Goal: Task Accomplishment & Management: Manage account settings

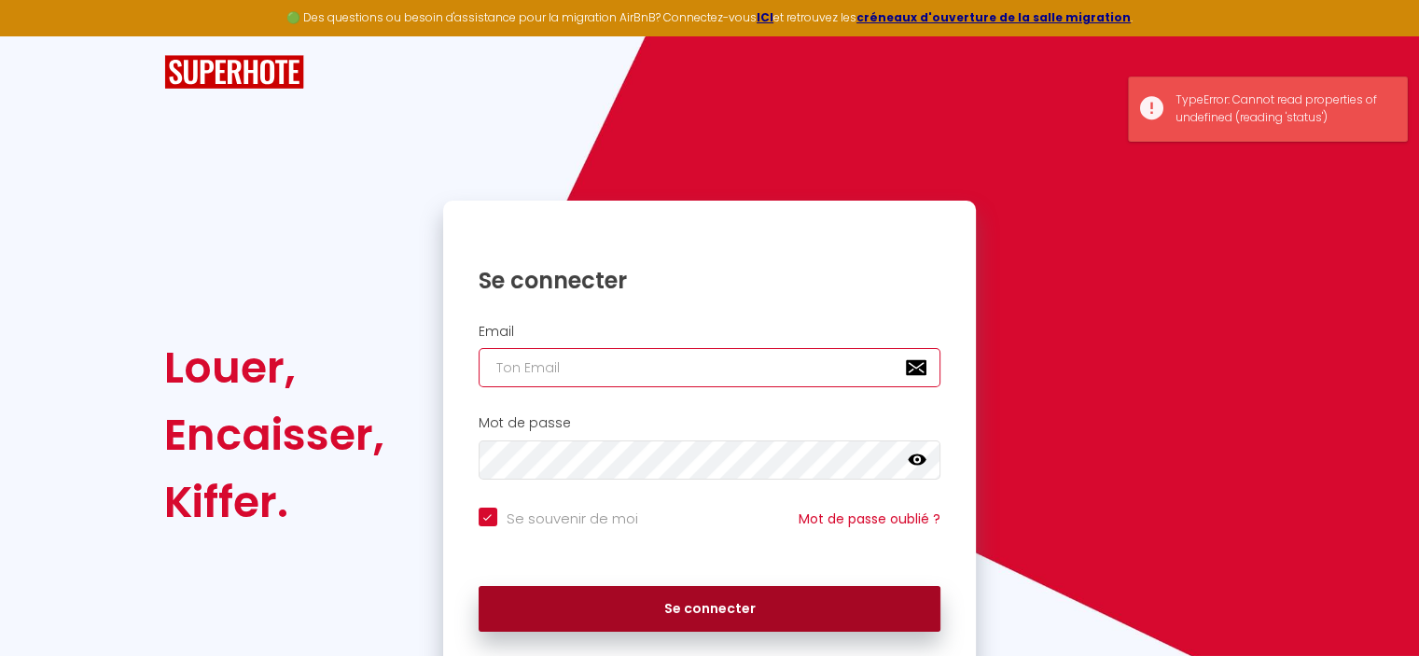
type input "[EMAIL_ADDRESS][DOMAIN_NAME]"
click at [666, 612] on button "Se connecter" at bounding box center [710, 609] width 463 height 47
checkbox input "true"
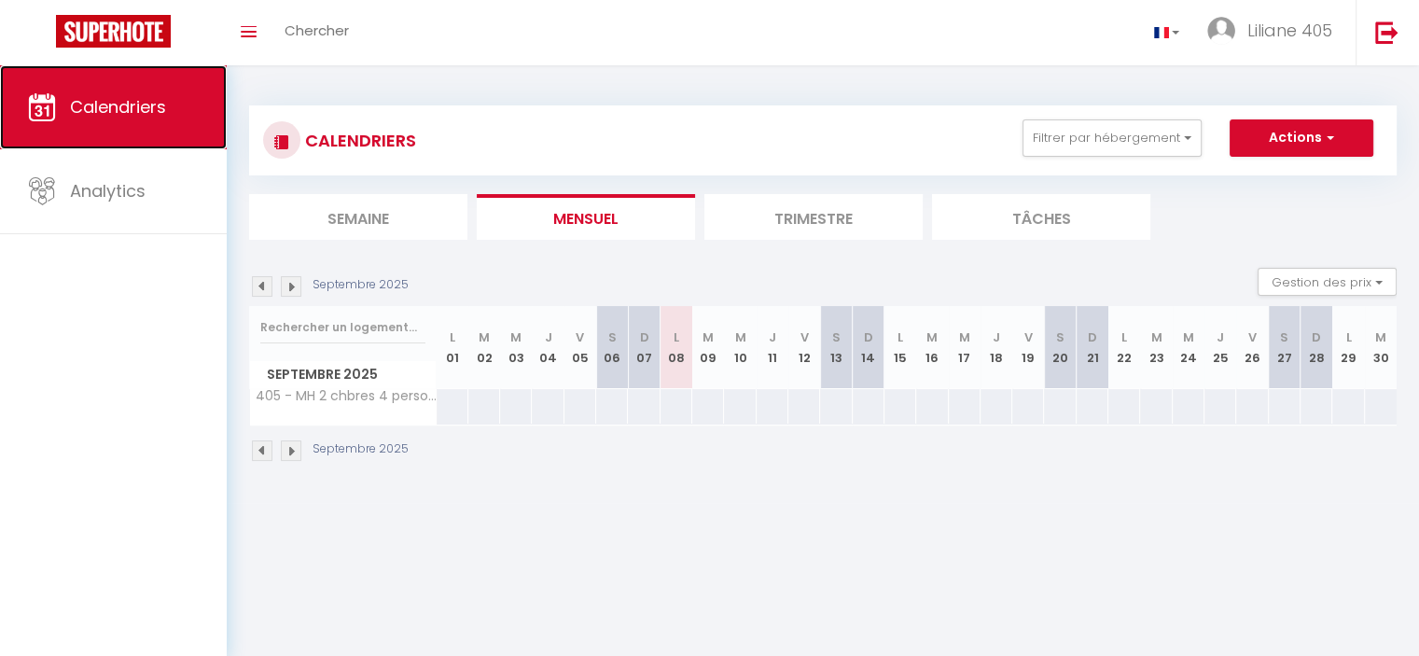
click at [120, 115] on span "Calendriers" at bounding box center [118, 106] width 96 height 23
click at [594, 355] on th "V 05" at bounding box center [580, 347] width 32 height 83
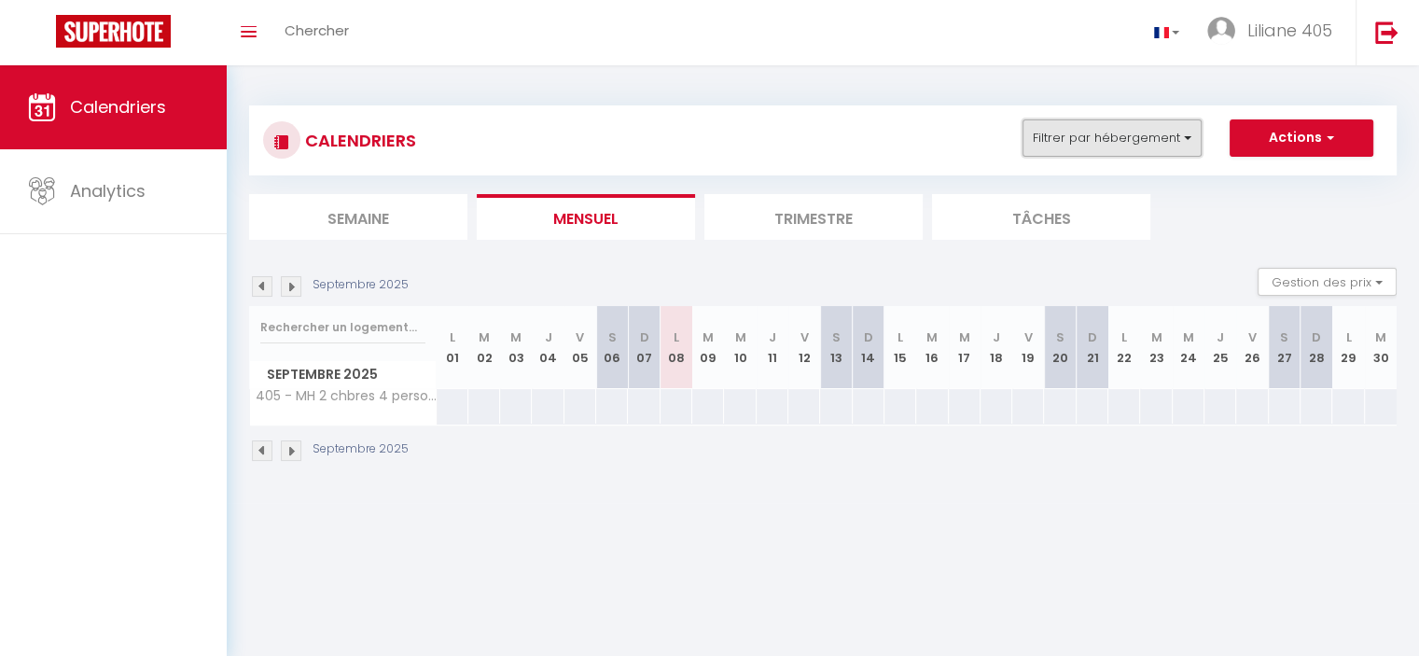
click at [1194, 140] on button "Filtrer par hébergement" at bounding box center [1111, 137] width 179 height 37
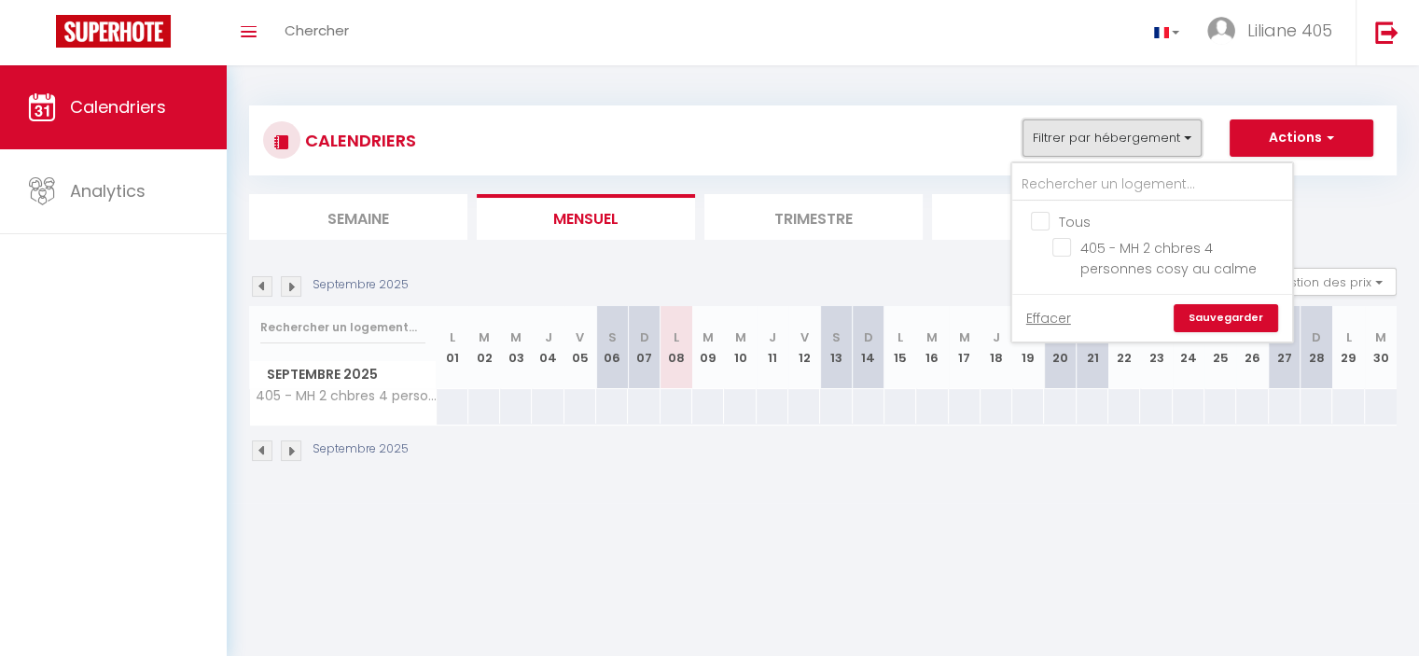
click at [1194, 140] on button "Filtrer par hébergement" at bounding box center [1111, 137] width 179 height 37
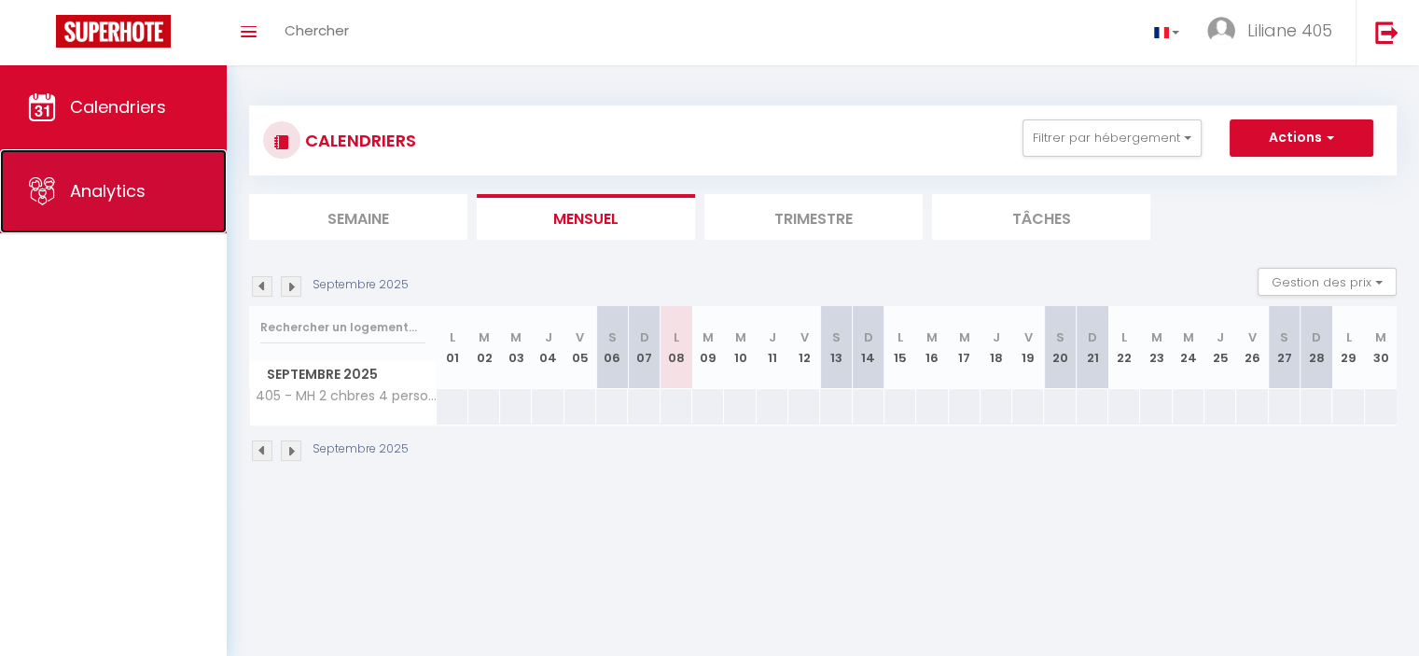
click at [132, 198] on span "Analytics" at bounding box center [108, 190] width 76 height 23
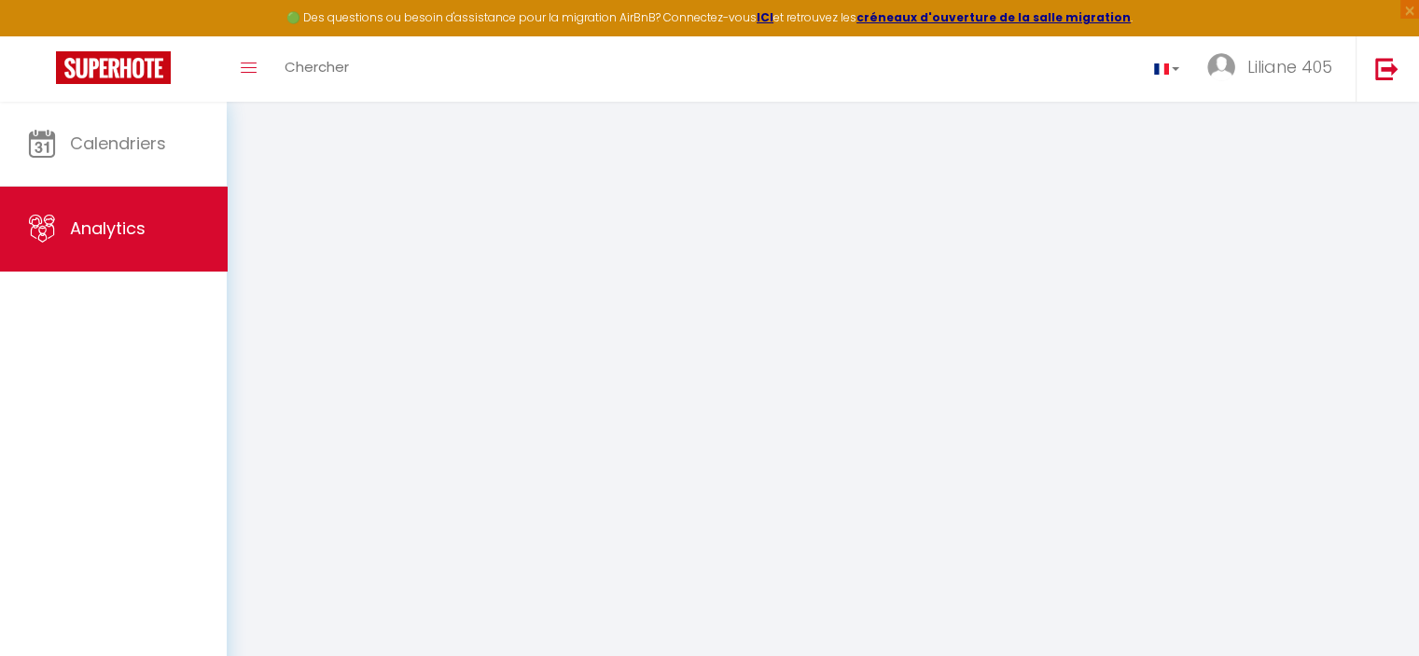
select select "2025"
select select "9"
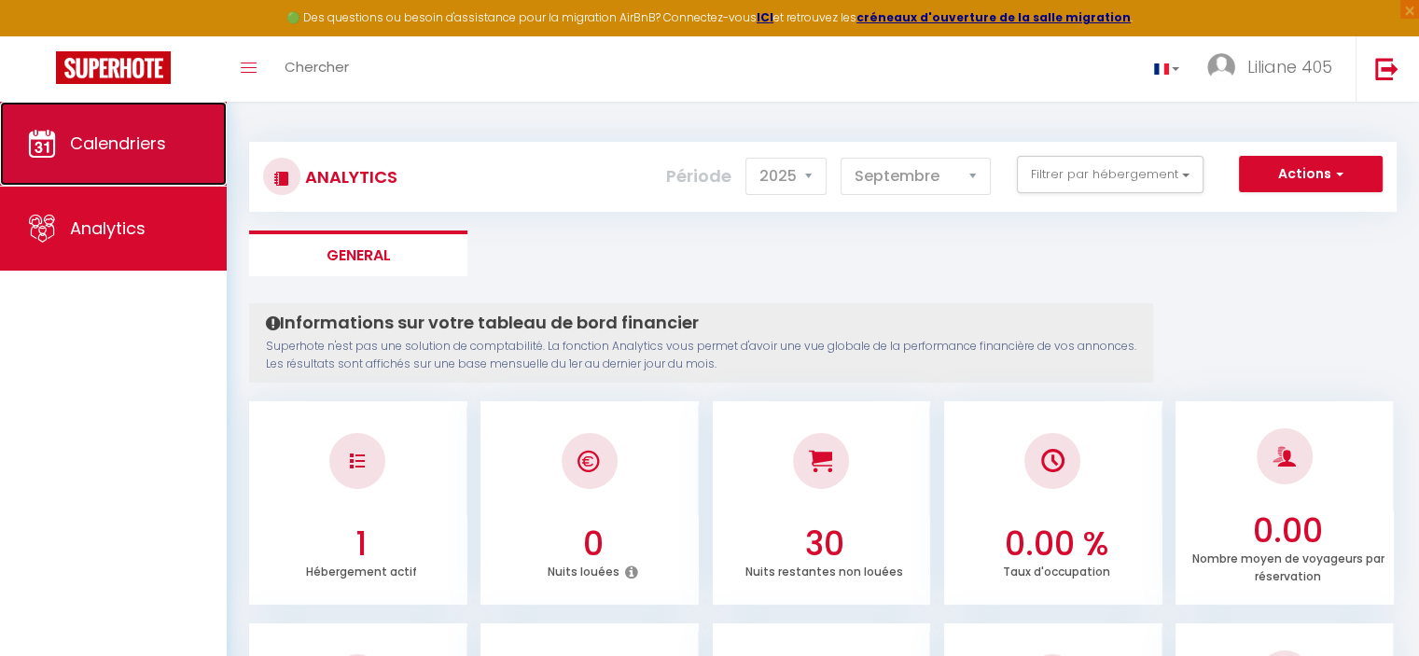
click at [146, 130] on link "Calendriers" at bounding box center [113, 144] width 227 height 84
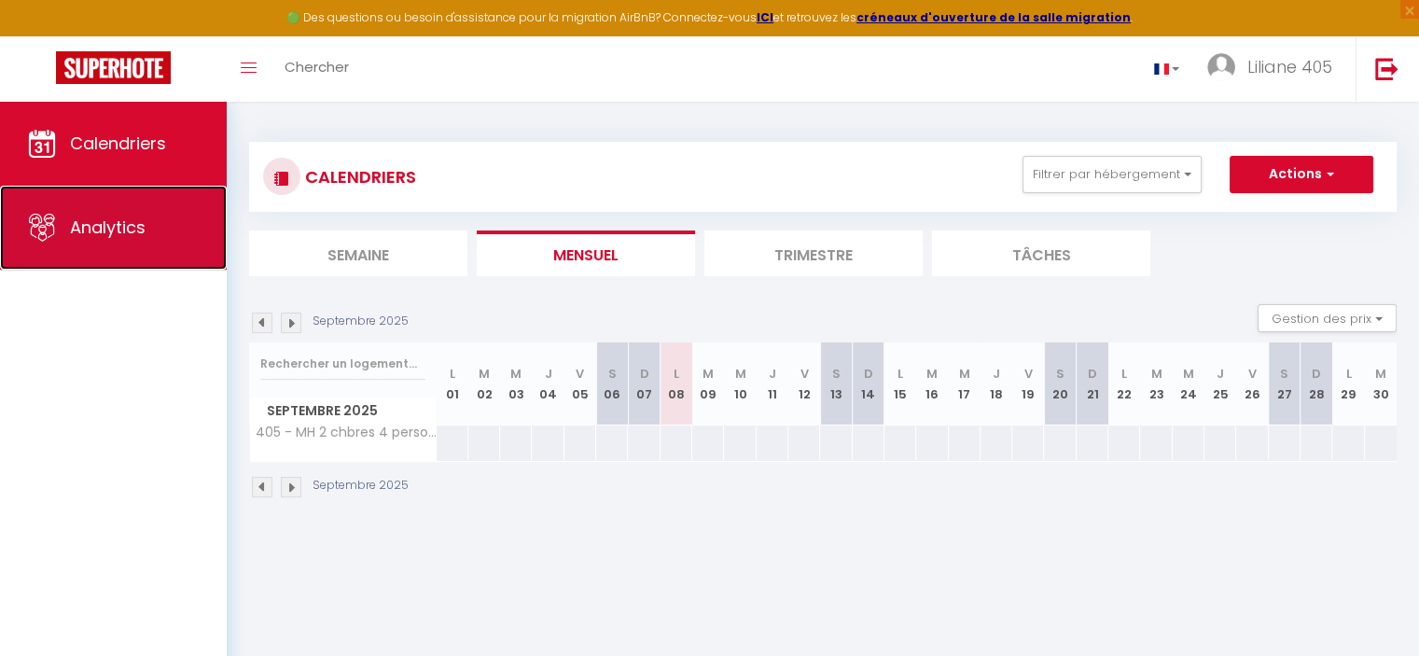
click at [68, 235] on link "Analytics" at bounding box center [113, 228] width 227 height 84
select select "2025"
select select "9"
